Goal: Transaction & Acquisition: Purchase product/service

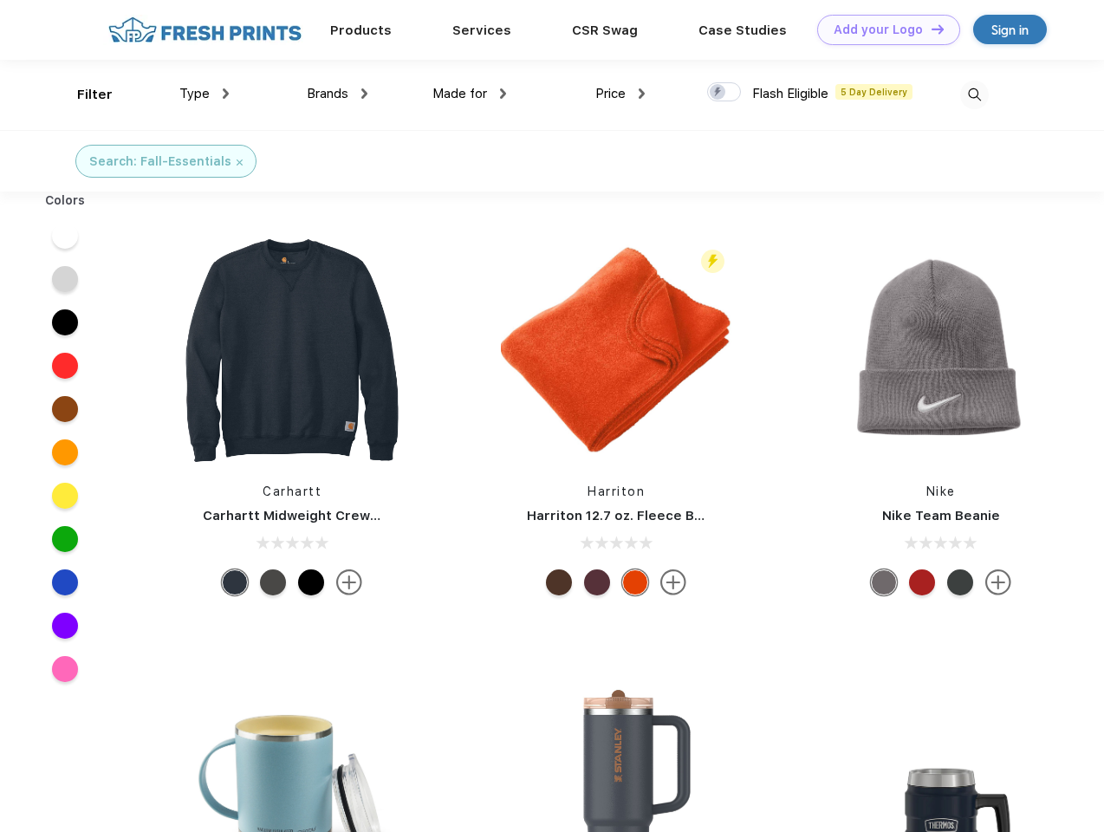
scroll to position [1, 0]
click at [882, 29] on link "Add your Logo Design Tool" at bounding box center [888, 30] width 143 height 30
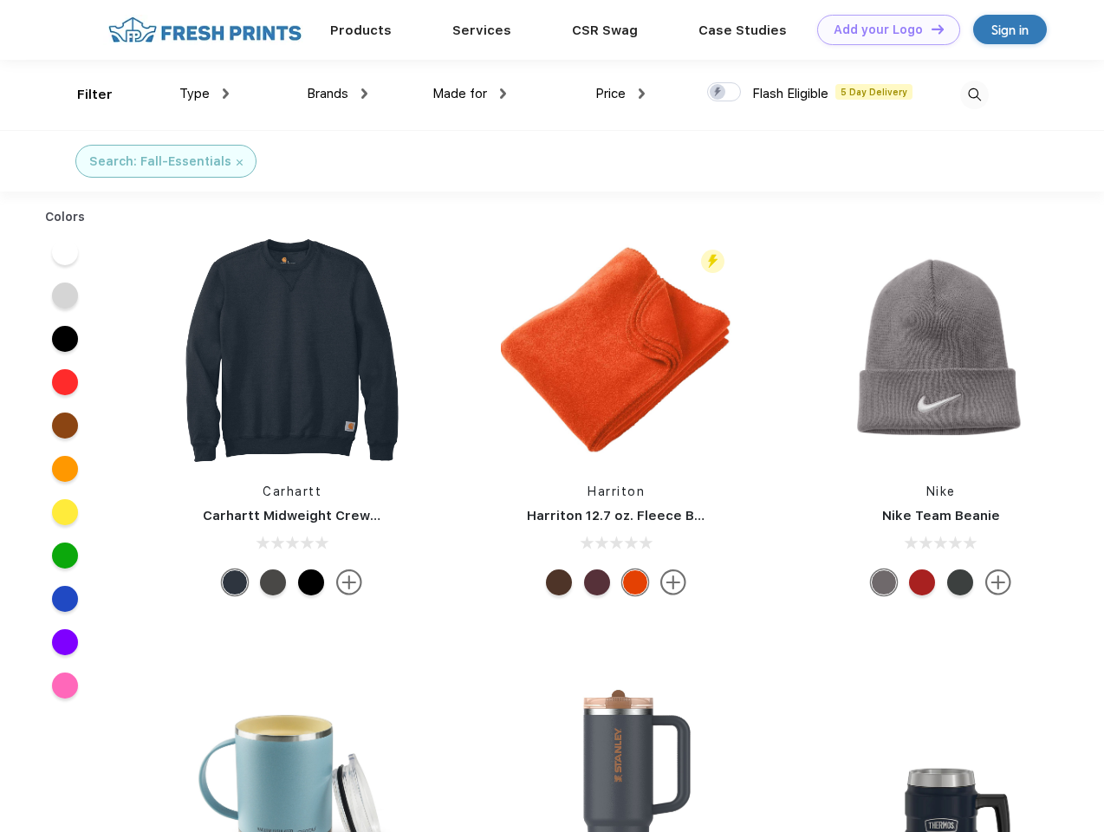
click at [0, 0] on div "Design Tool" at bounding box center [0, 0] width 0 height 0
click at [930, 29] on link "Add your Logo Design Tool" at bounding box center [888, 30] width 143 height 30
click at [83, 94] on div "Filter" at bounding box center [95, 95] width 36 height 20
click at [205, 94] on span "Type" at bounding box center [194, 94] width 30 height 16
click at [337, 94] on span "Brands" at bounding box center [328, 94] width 42 height 16
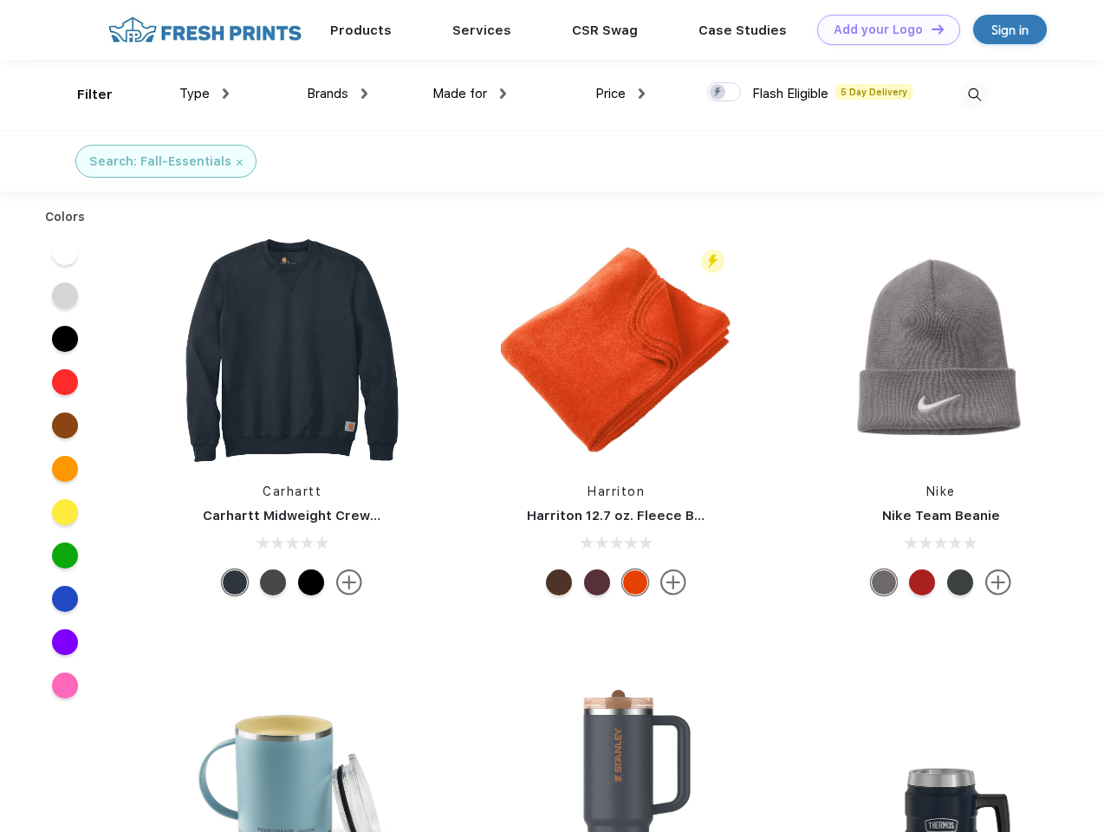
click at [470, 94] on span "Made for" at bounding box center [459, 94] width 55 height 16
click at [621, 94] on span "Price" at bounding box center [610, 94] width 30 height 16
click at [725, 93] on div at bounding box center [724, 91] width 34 height 19
click at [718, 93] on input "checkbox" at bounding box center [712, 86] width 11 height 11
click at [974, 94] on img at bounding box center [974, 95] width 29 height 29
